Goal: Feedback & Contribution: Submit feedback/report problem

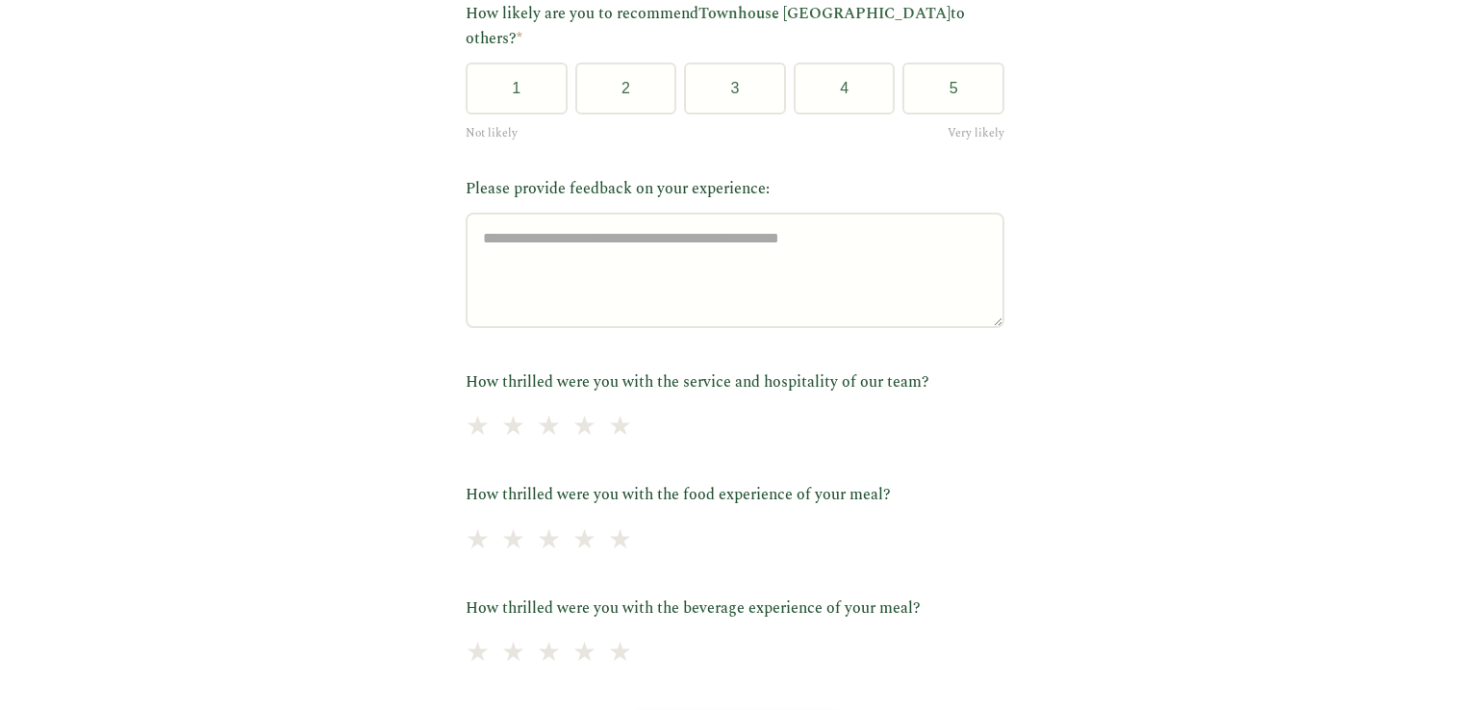
scroll to position [577, 0]
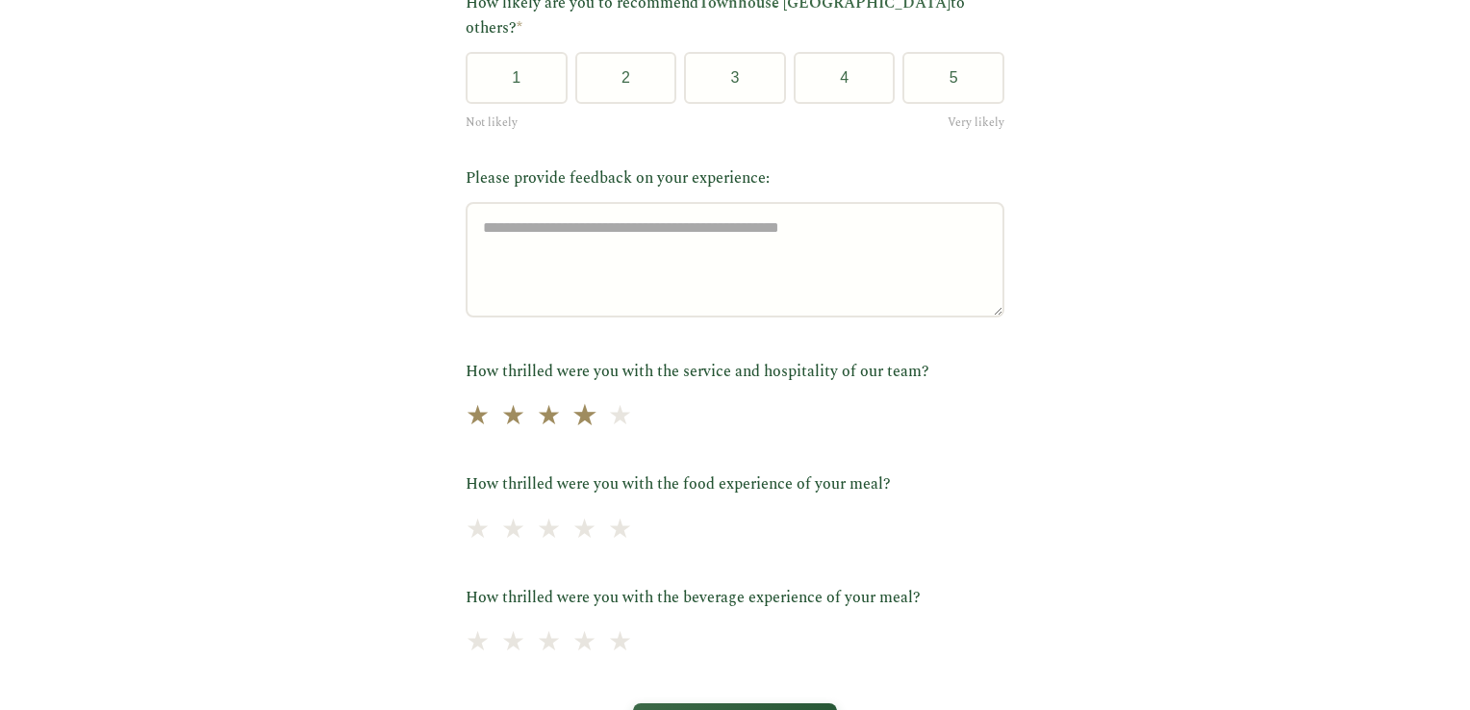
click at [571, 393] on span "★" at bounding box center [584, 416] width 27 height 47
click at [504, 508] on span "★" at bounding box center [513, 529] width 27 height 47
click at [541, 621] on span "★" at bounding box center [549, 642] width 27 height 47
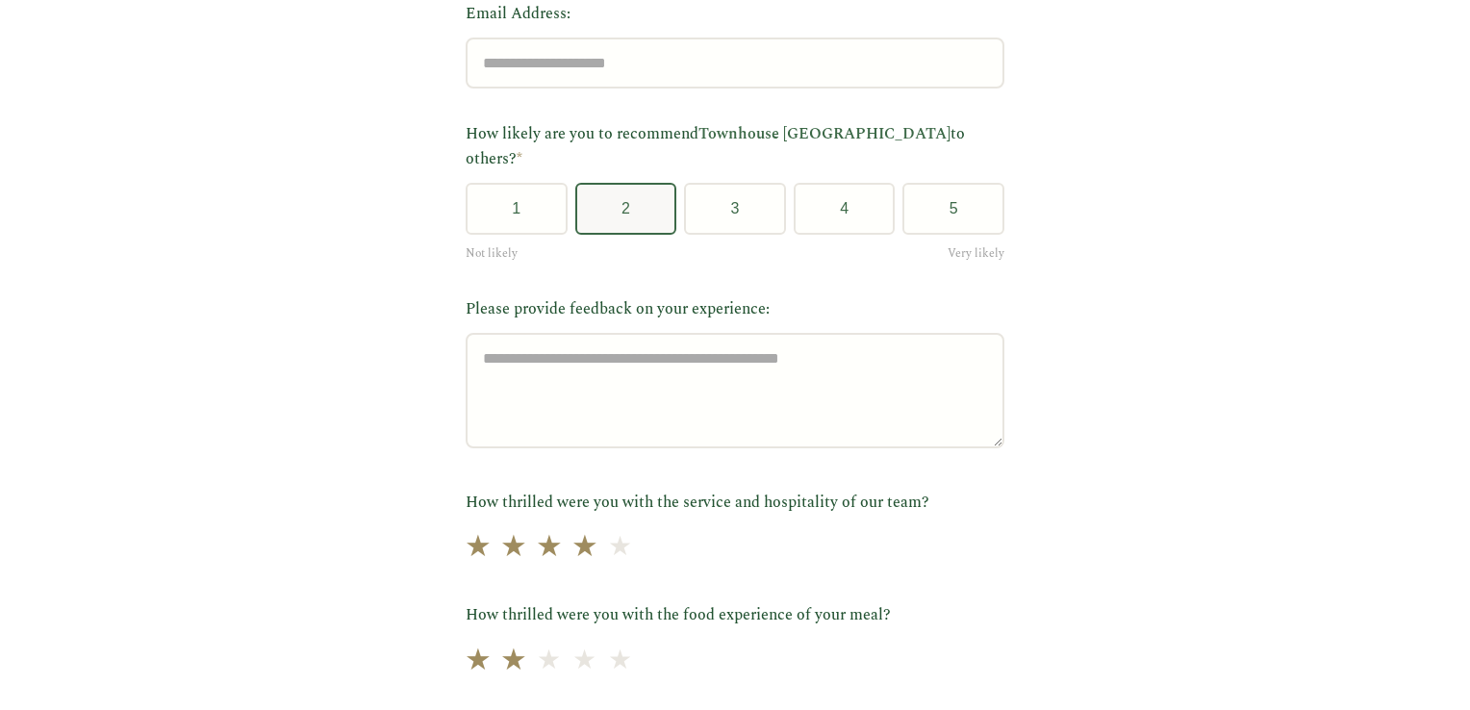
click at [636, 190] on button "2" at bounding box center [626, 209] width 102 height 52
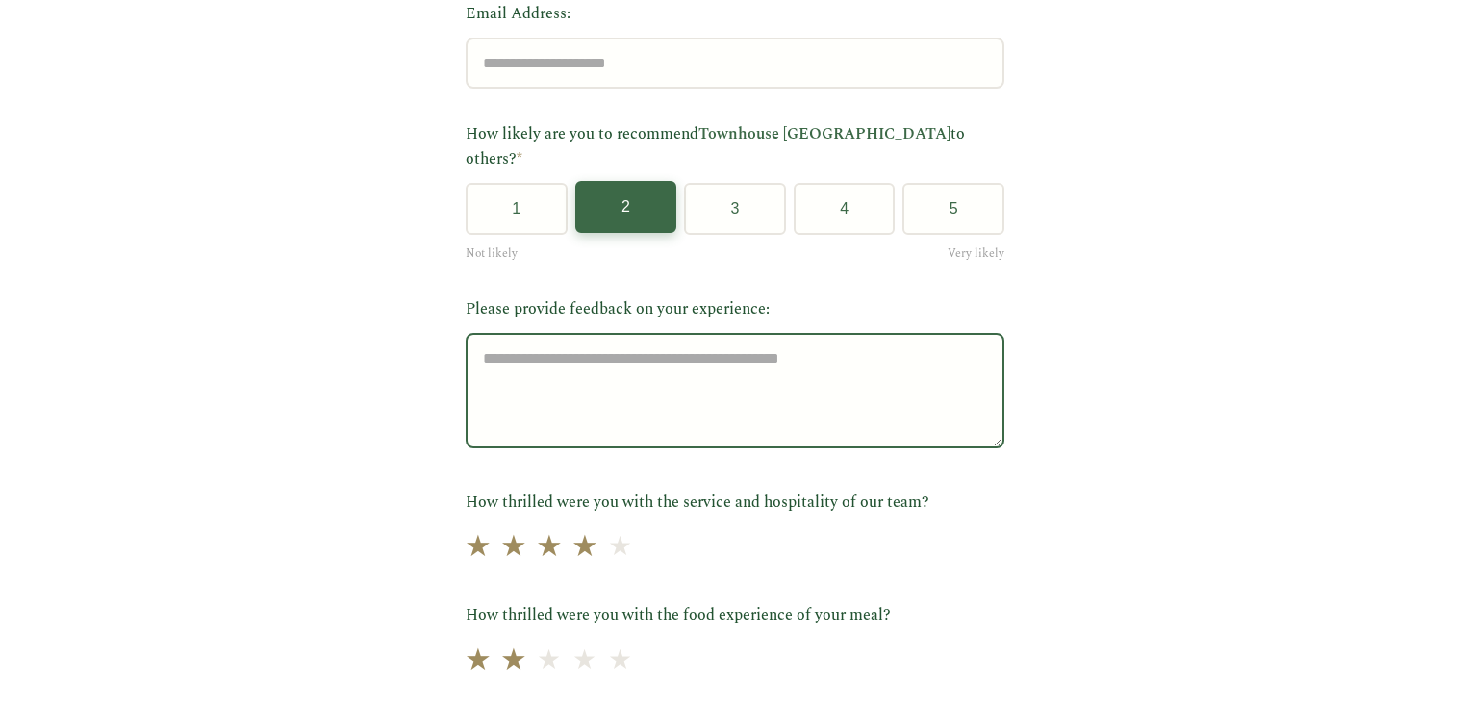
click at [647, 341] on textarea "Please provide feedback on your experience:" at bounding box center [735, 390] width 539 height 115
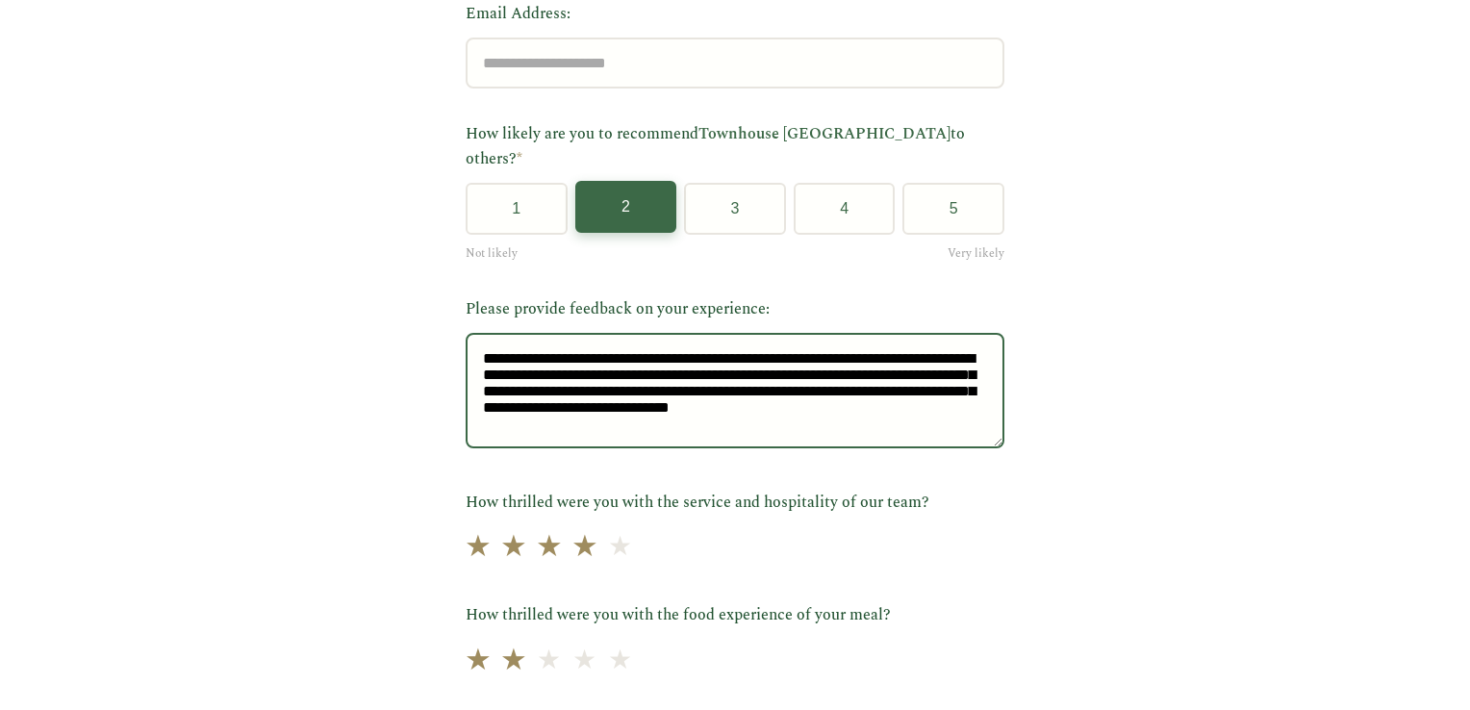
scroll to position [18, 0]
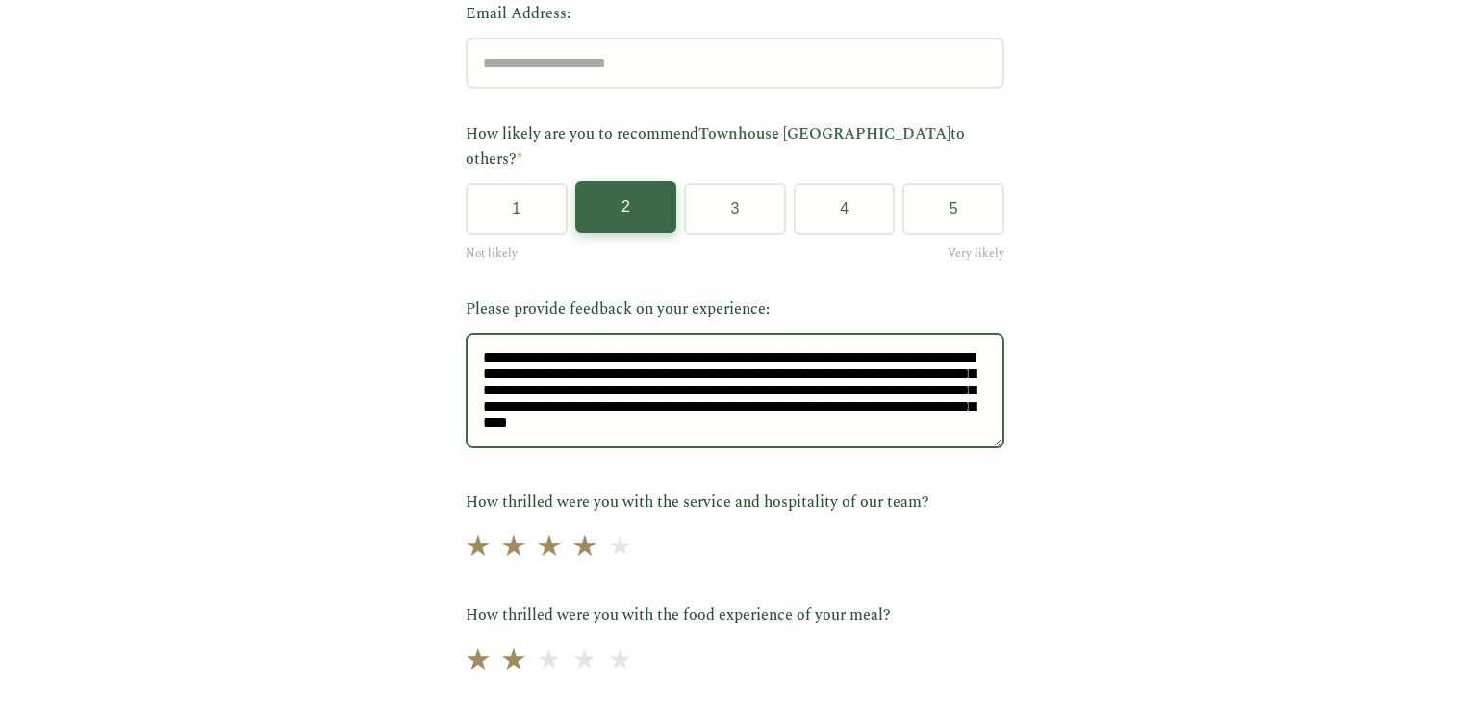
type textarea "**********"
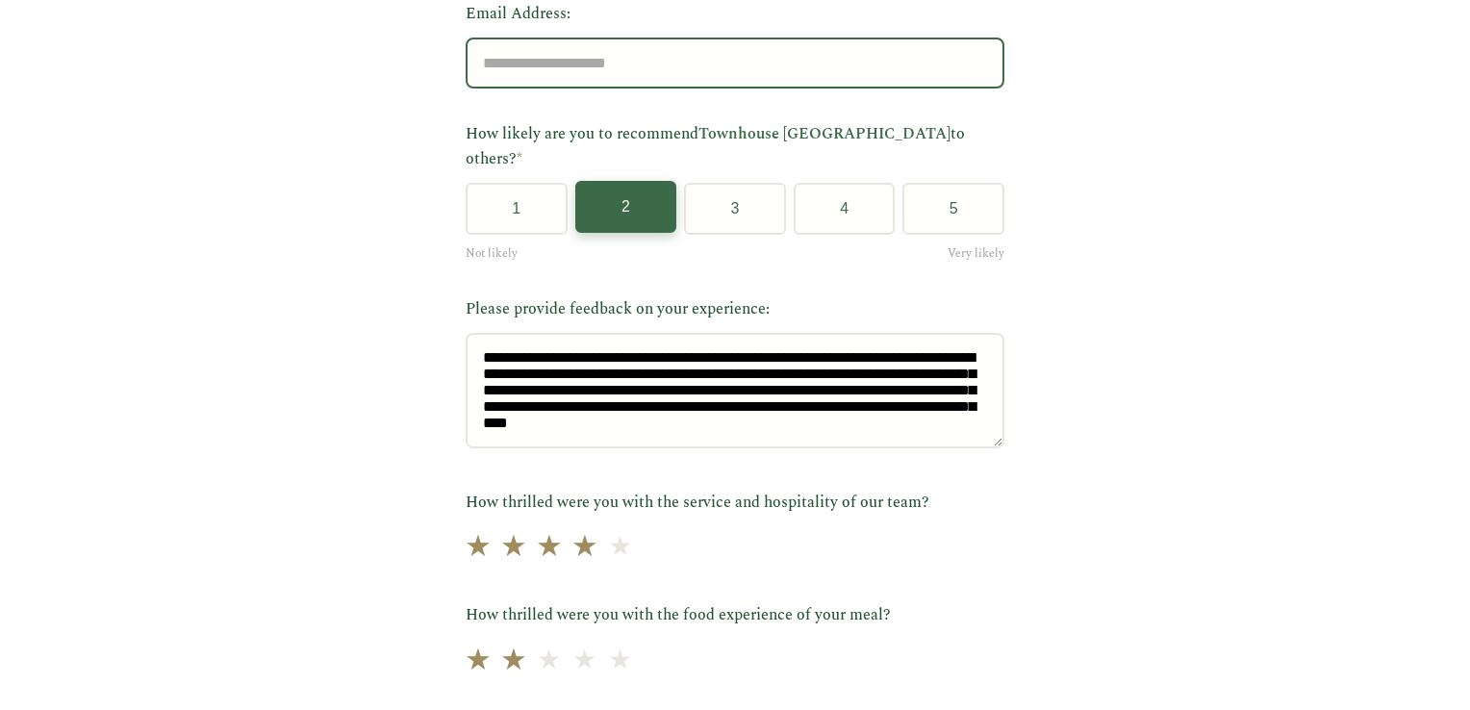
click at [540, 51] on input "Email Address:" at bounding box center [735, 63] width 539 height 51
type input "**********"
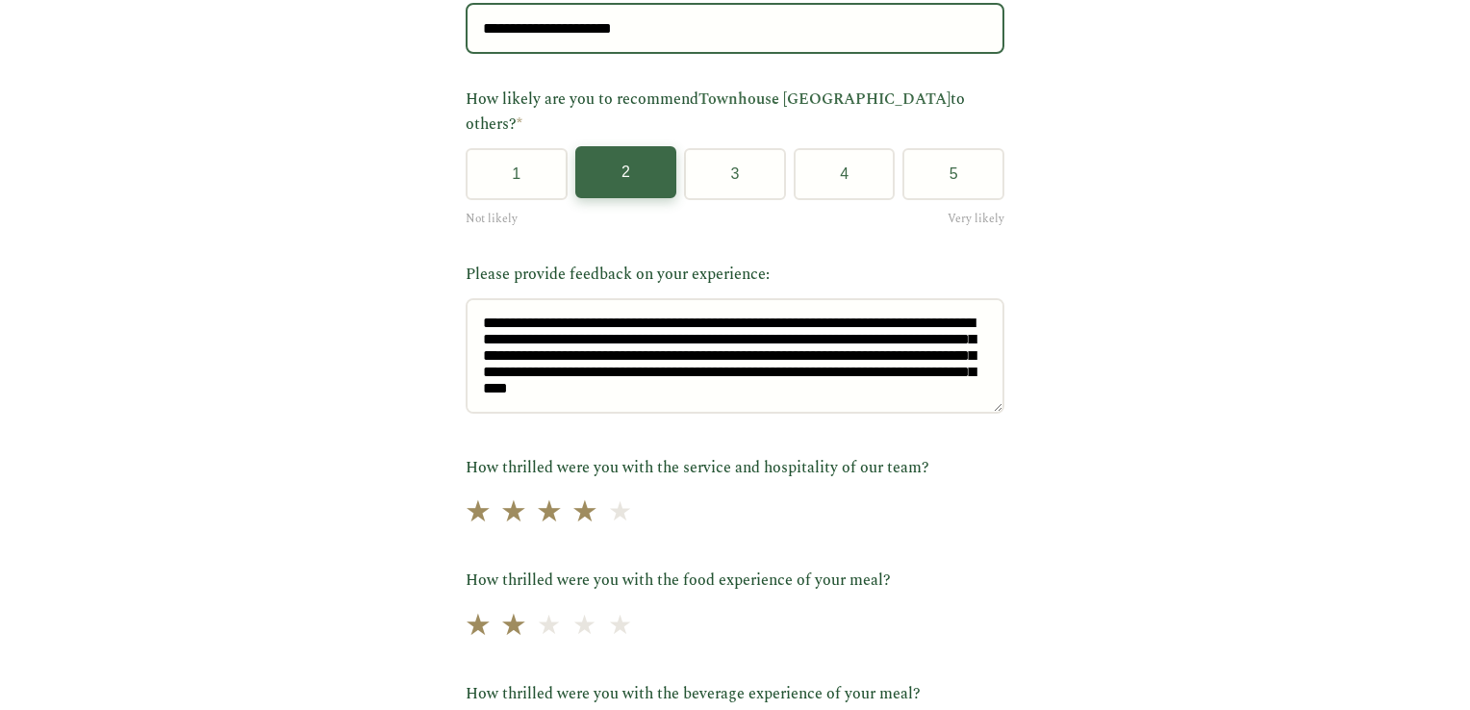
scroll to position [735, 0]
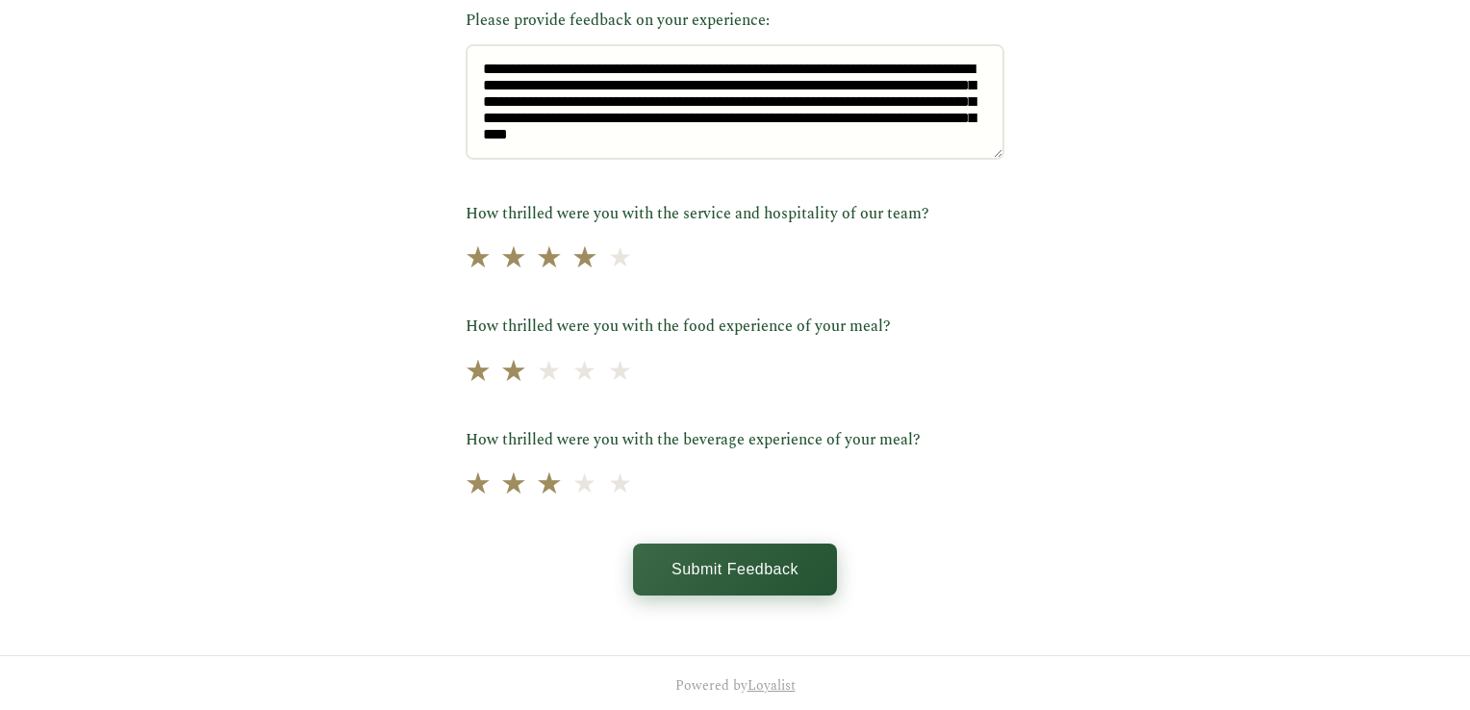
click at [723, 552] on button "Submit Feedback" at bounding box center [735, 569] width 204 height 52
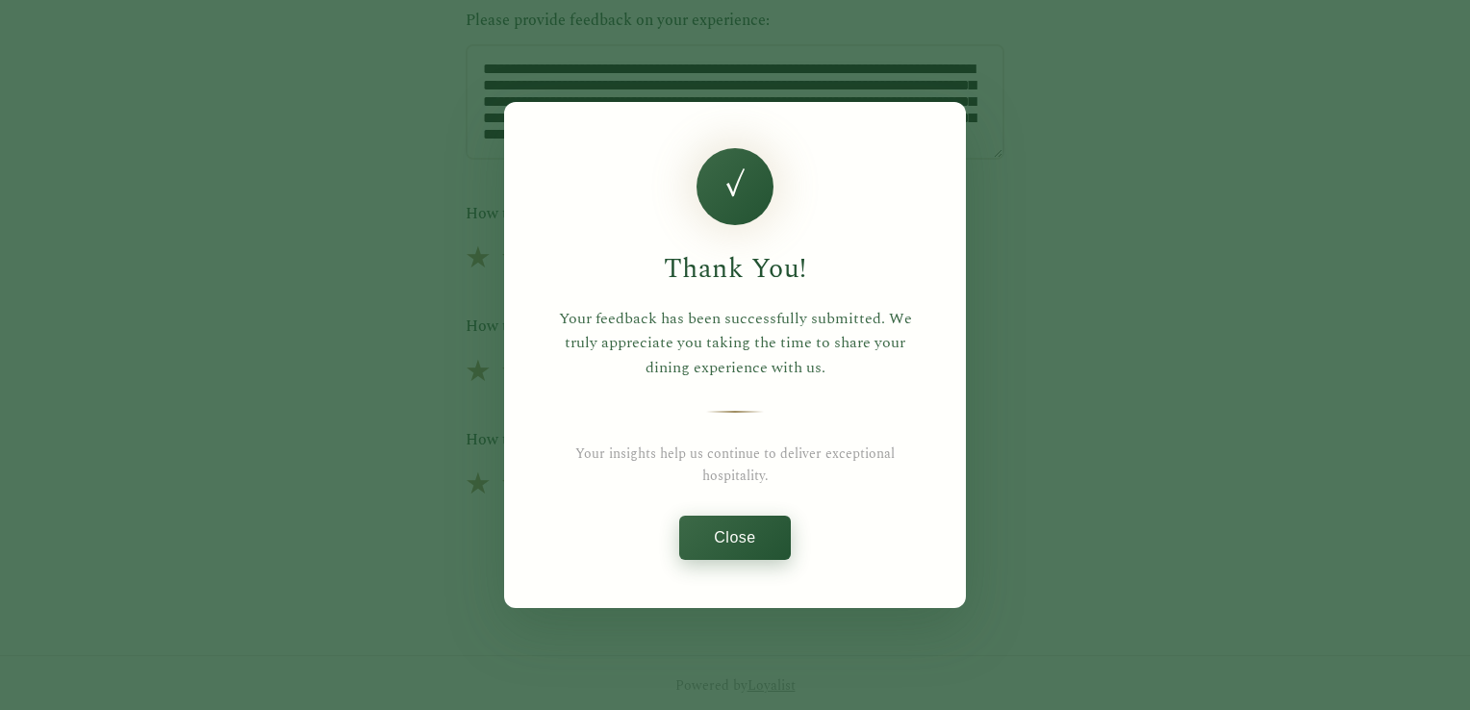
click at [745, 541] on button "Close" at bounding box center [734, 538] width 111 height 44
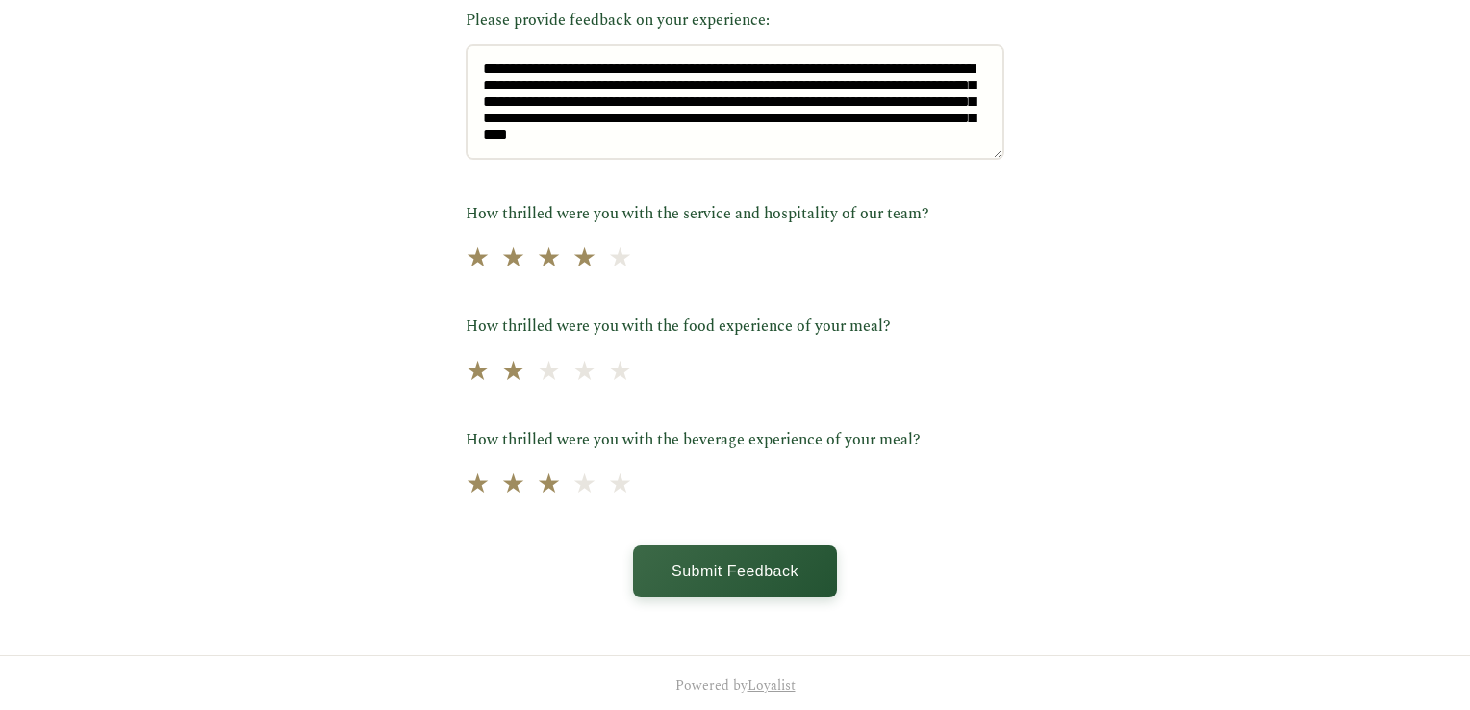
scroll to position [0, 0]
